Goal: Task Accomplishment & Management: Manage account settings

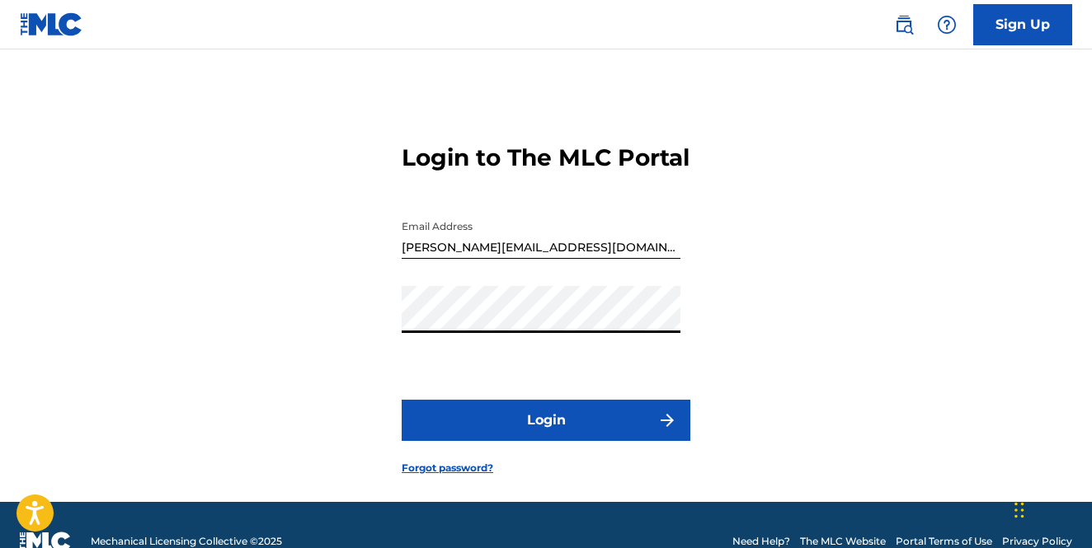
click at [525, 441] on button "Login" at bounding box center [546, 420] width 289 height 41
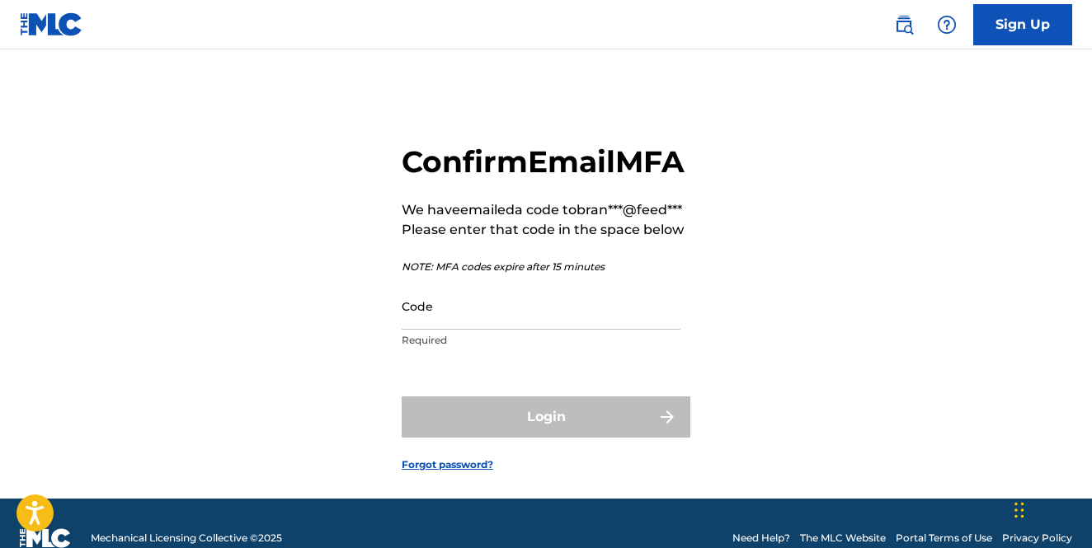
click at [431, 330] on input "Code" at bounding box center [541, 306] width 279 height 47
paste input "892512"
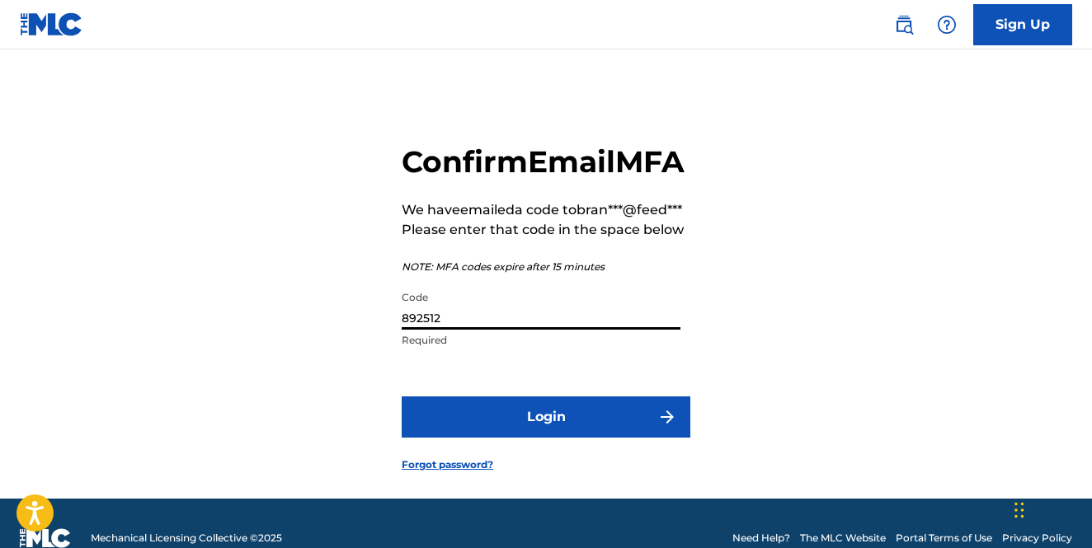
type input "892512"
click at [608, 438] on button "Login" at bounding box center [546, 417] width 289 height 41
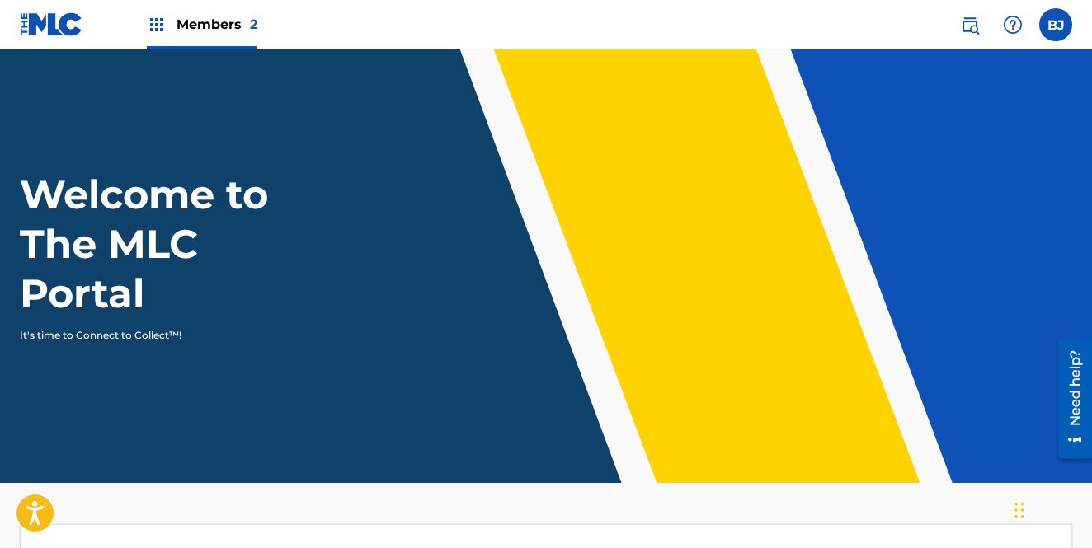
click at [1047, 25] on label at bounding box center [1055, 24] width 33 height 33
click at [1056, 25] on input "[PERSON_NAME] Jay [EMAIL_ADDRESS][DOMAIN_NAME] Notification Preferences Profile…" at bounding box center [1056, 25] width 0 height 0
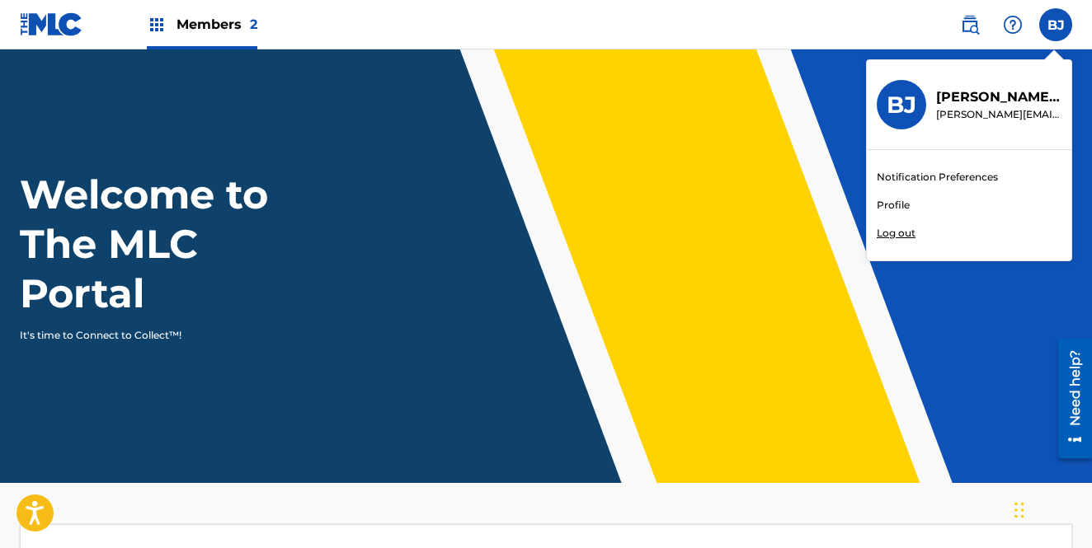
click at [888, 208] on link "Profile" at bounding box center [893, 205] width 33 height 15
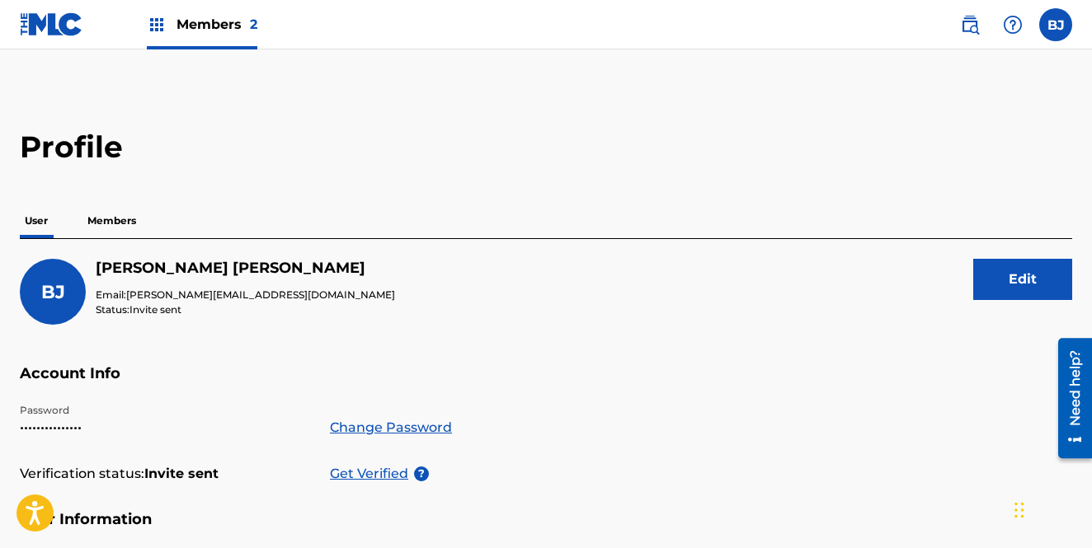
click at [180, 20] on span "Members 2" at bounding box center [216, 24] width 81 height 19
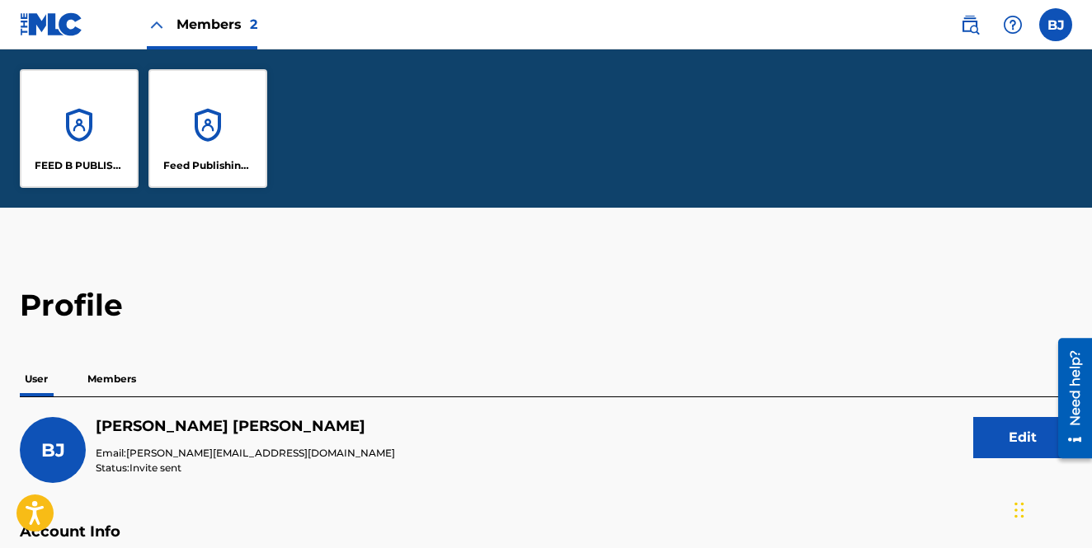
click at [63, 167] on p "FEED B PUBLISHING" at bounding box center [80, 165] width 90 height 15
